Goal: Find specific page/section: Find specific page/section

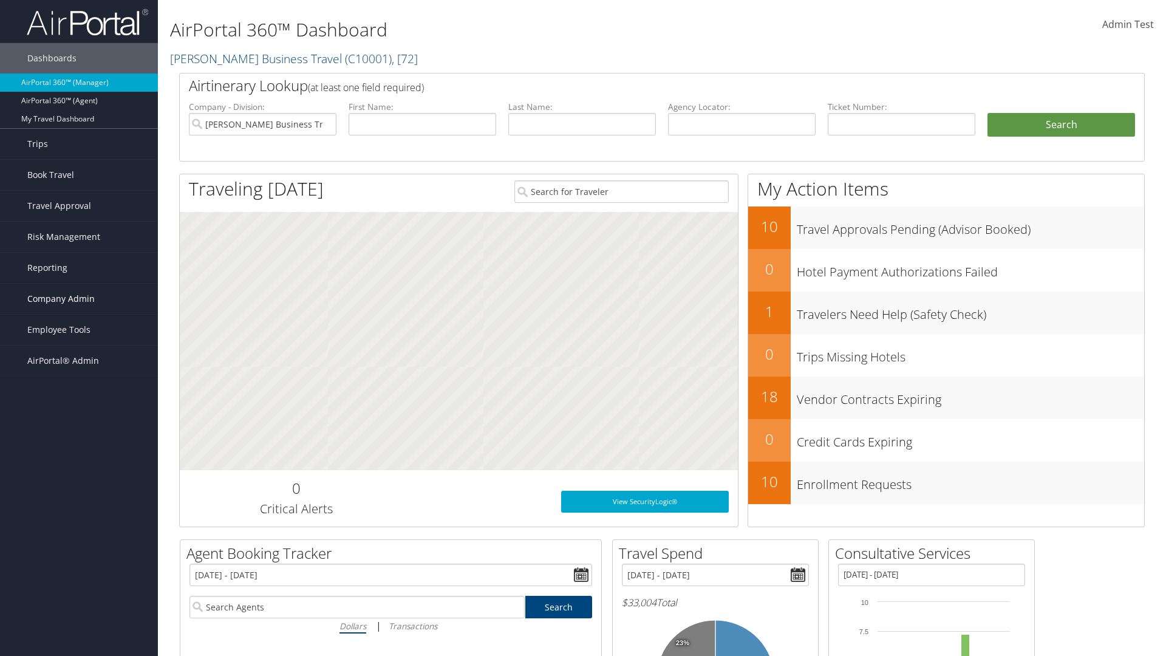
click at [79, 299] on span "Company Admin" at bounding box center [60, 298] width 67 height 30
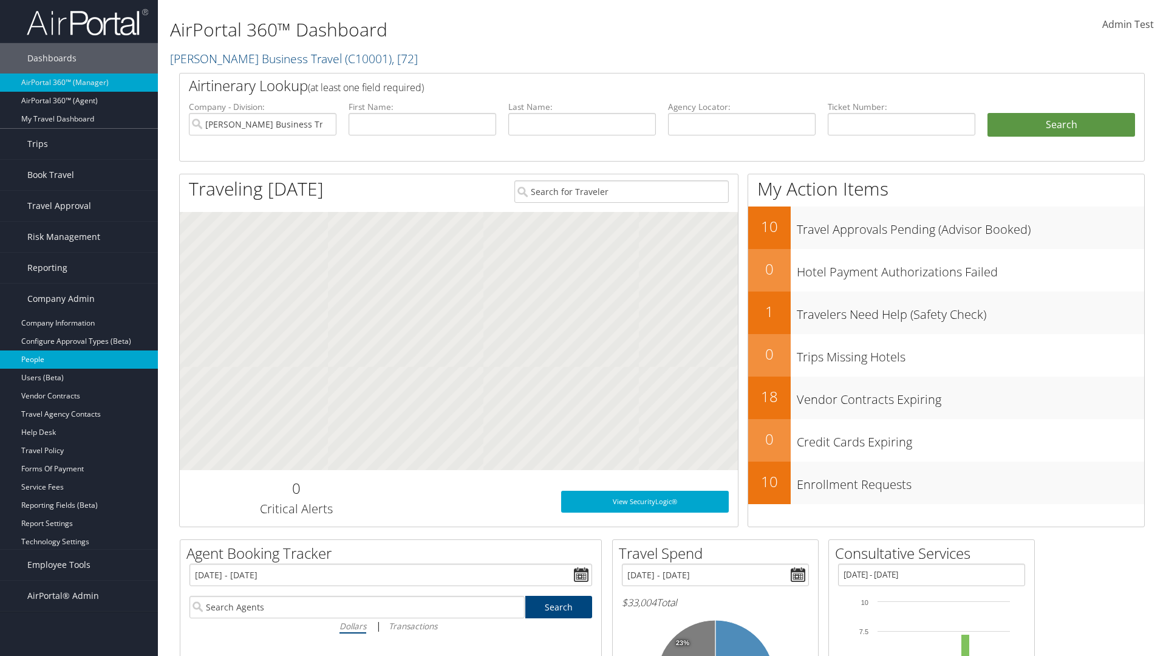
click at [79, 359] on link "People" at bounding box center [79, 359] width 158 height 18
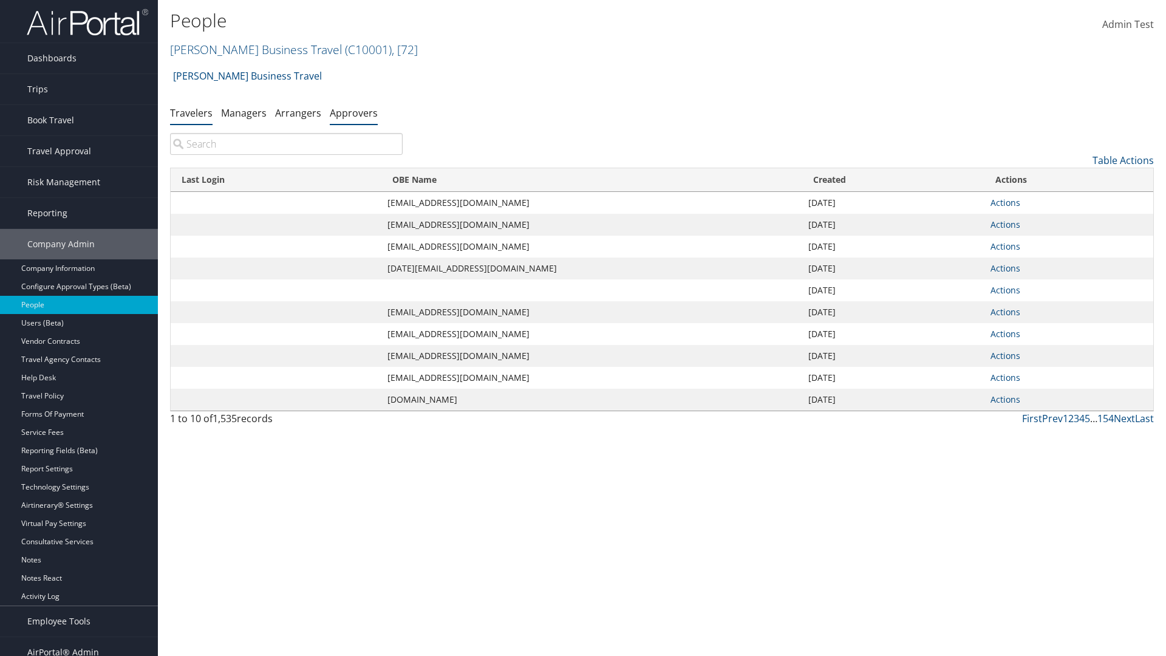
click at [353, 112] on link "Approvers" at bounding box center [354, 112] width 48 height 13
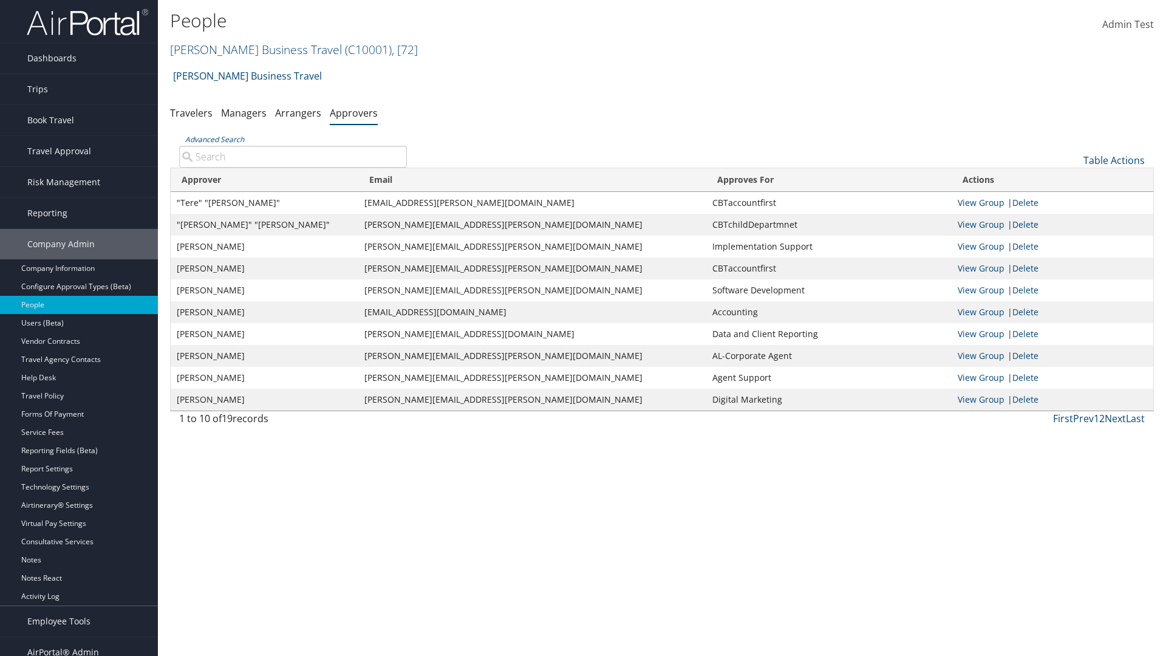
click at [293, 156] on input "Advanced Search" at bounding box center [293, 157] width 228 height 22
type input ""Tere" "Collazo""
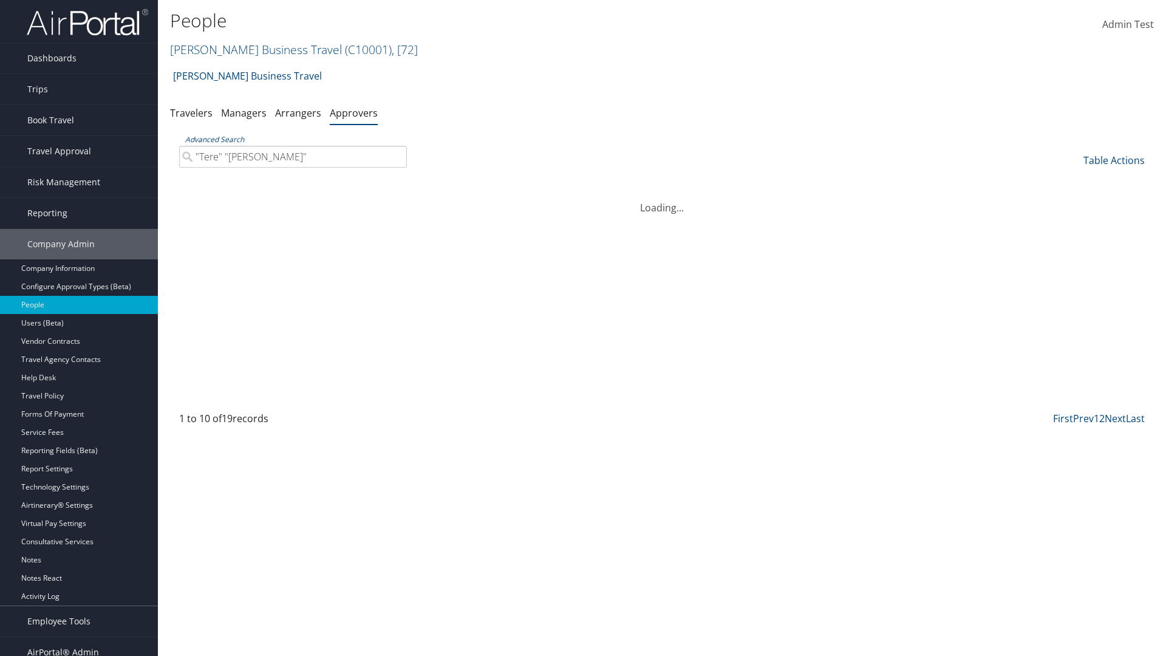
click at [293, 156] on input ""Tere" "Collazo"" at bounding box center [293, 157] width 228 height 22
type input "Non-existing Name"
